Goal: Transaction & Acquisition: Obtain resource

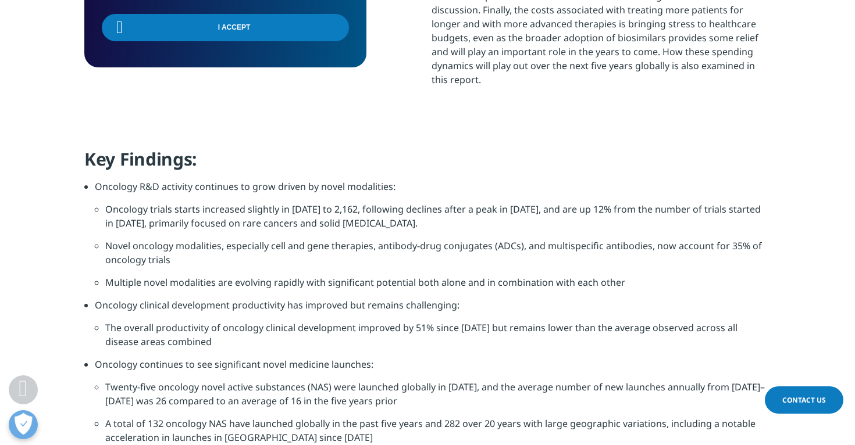
scroll to position [853, 0]
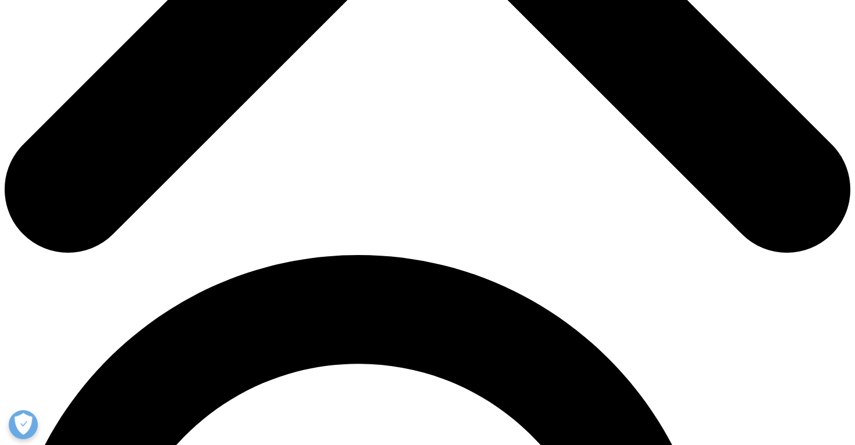
scroll to position [595, 0]
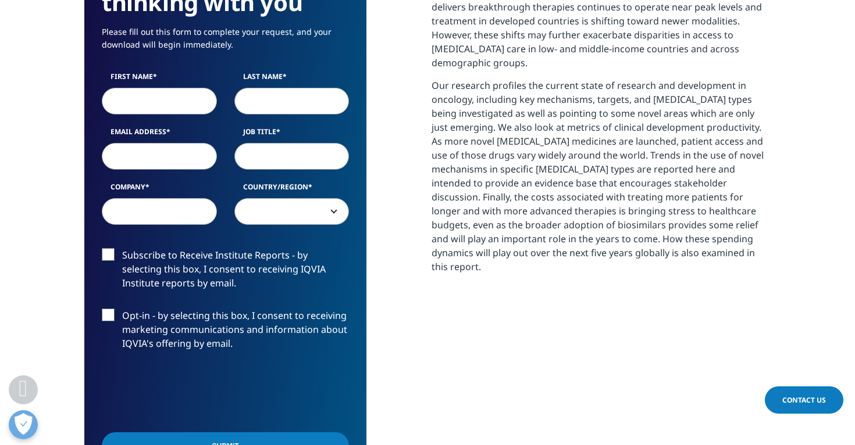
click at [151, 105] on input "First Name" at bounding box center [159, 101] width 115 height 27
type input "Tsveta"
type input "Kaleynska"
type input "tsvetta@rilaglobal.com"
select select "[GEOGRAPHIC_DATA]"
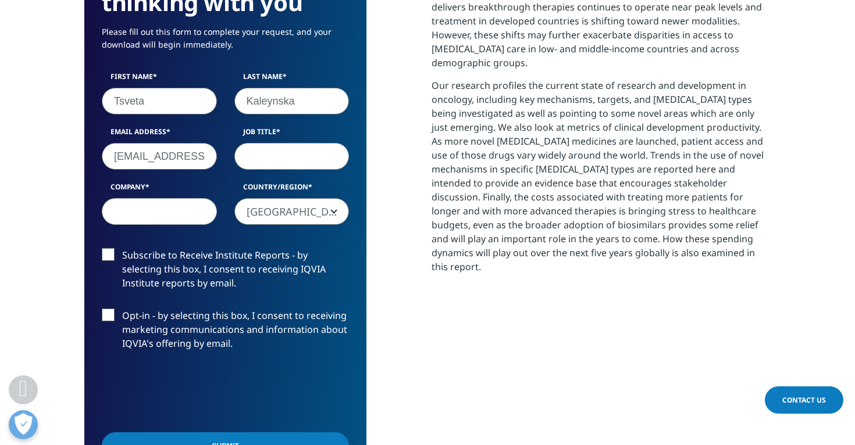
click at [278, 152] on input "Job Title" at bounding box center [291, 156] width 115 height 27
type input "c"
click at [166, 210] on input "Company" at bounding box center [159, 211] width 115 height 27
type input "r"
click at [77, 328] on section "We are excited to share our latest thinking with you Please fill out this form …" at bounding box center [427, 233] width 855 height 747
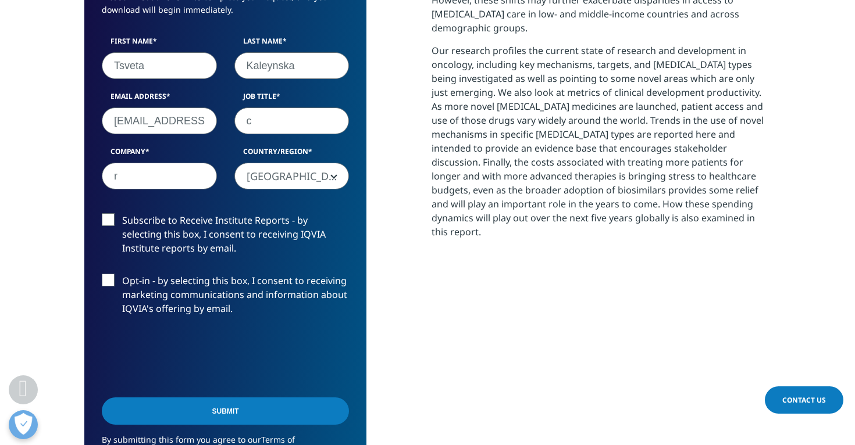
scroll to position [658, 0]
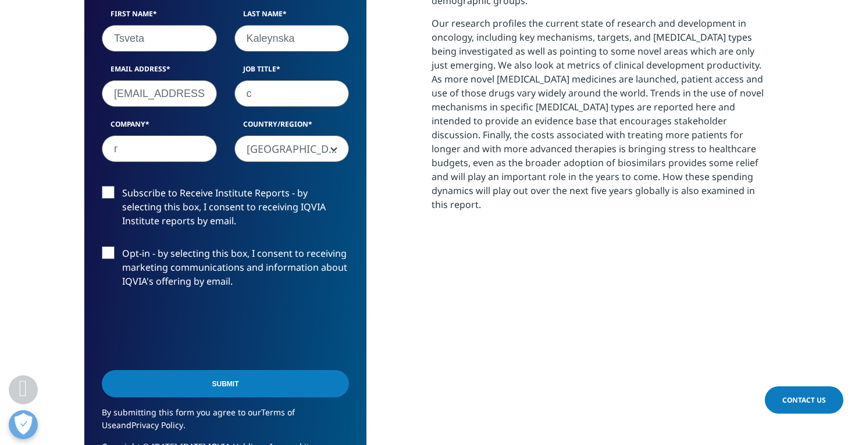
click at [163, 384] on input "Submit" at bounding box center [225, 383] width 247 height 27
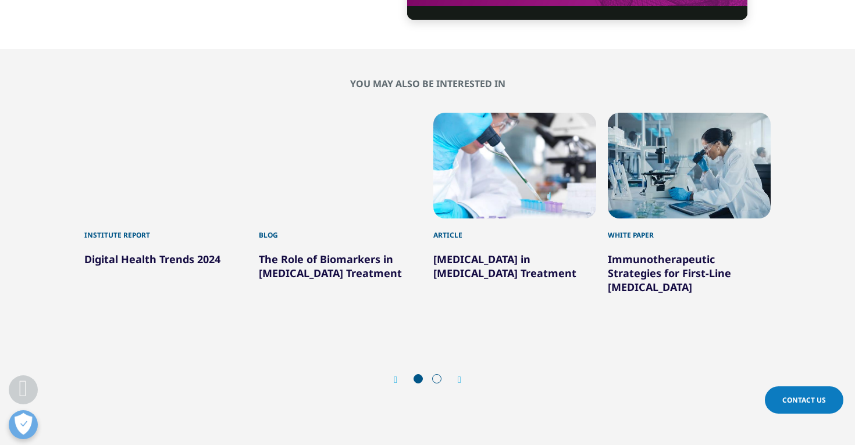
scroll to position [3845, 0]
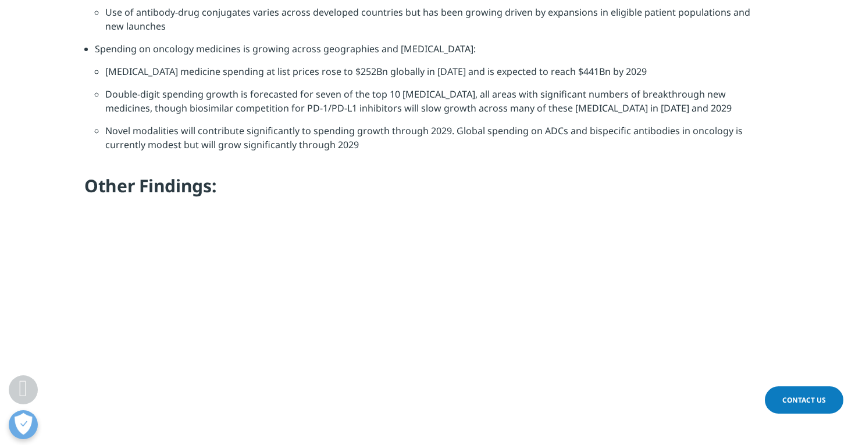
scroll to position [1581, 0]
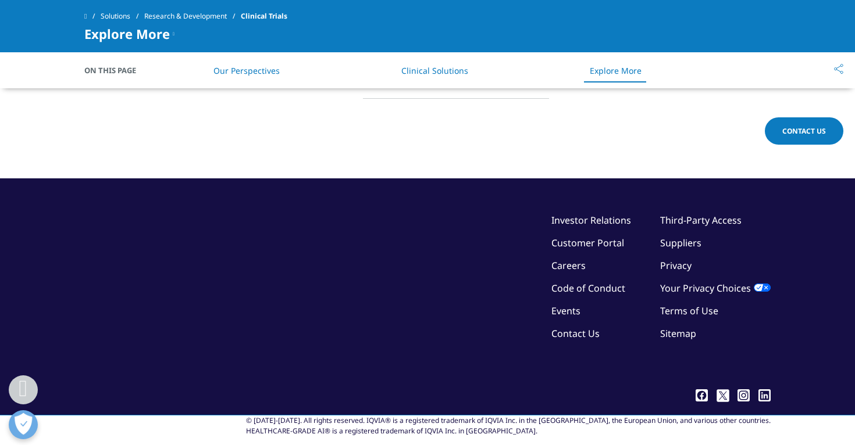
scroll to position [2995, 0]
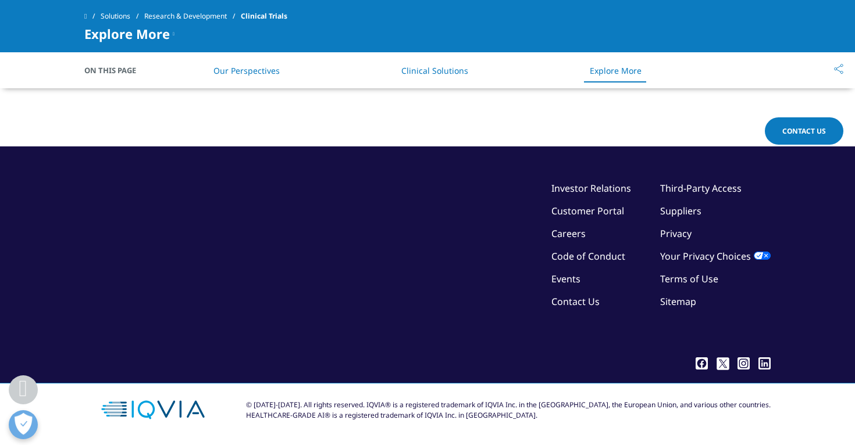
click at [746, 366] on icon at bounding box center [743, 364] width 8 height 8
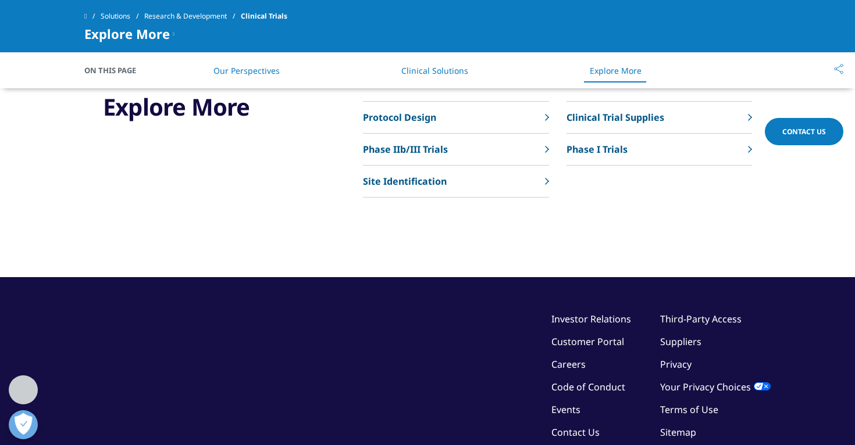
scroll to position [2521, 0]
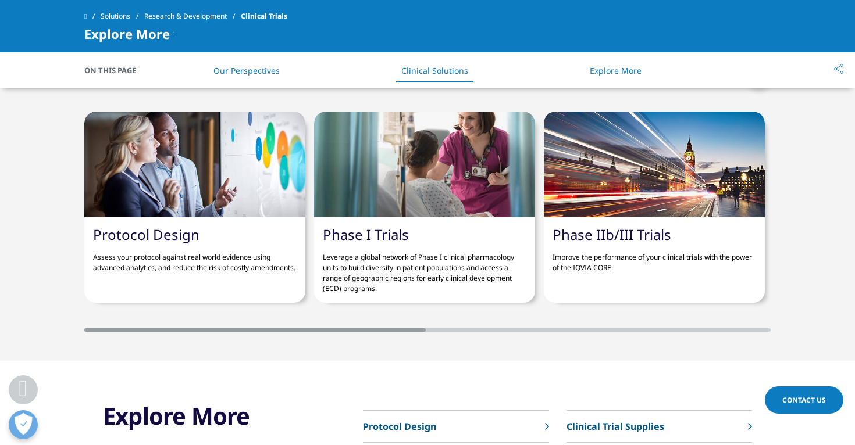
click at [220, 217] on div at bounding box center [194, 165] width 221 height 106
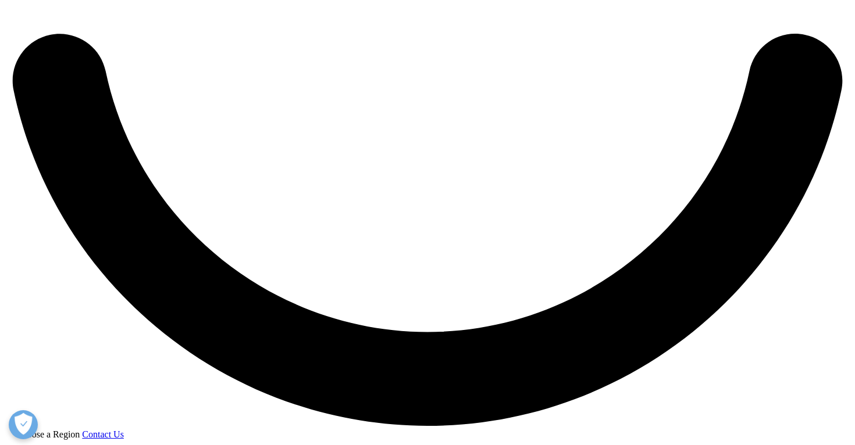
scroll to position [2175, 0]
